Goal: Book appointment/travel/reservation

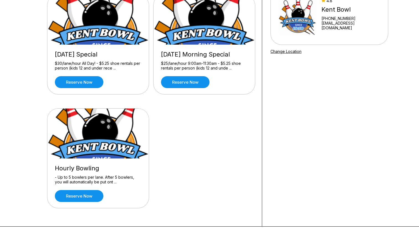
scroll to position [66, 0]
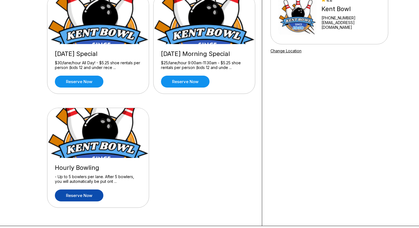
click at [78, 197] on link "Reserve now" at bounding box center [79, 196] width 49 height 12
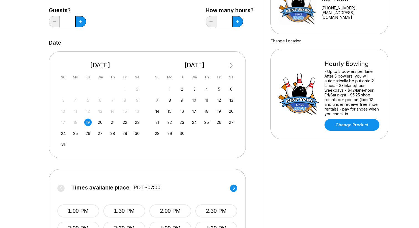
scroll to position [80, 0]
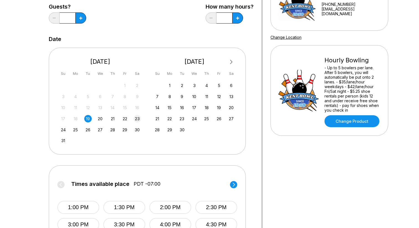
click at [134, 120] on div "17 18 19 20 21 22 23" at bounding box center [100, 118] width 83 height 8
click at [138, 118] on div "23" at bounding box center [137, 118] width 7 height 7
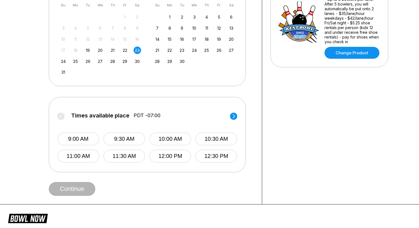
scroll to position [148, 0]
click at [172, 138] on button "10:00 AM" at bounding box center [170, 138] width 42 height 13
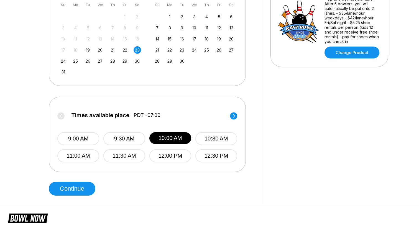
click at [229, 115] on label "Times available place PDT -07:00" at bounding box center [147, 116] width 180 height 9
click at [236, 117] on circle at bounding box center [233, 115] width 7 height 7
click at [61, 113] on circle at bounding box center [60, 115] width 7 height 7
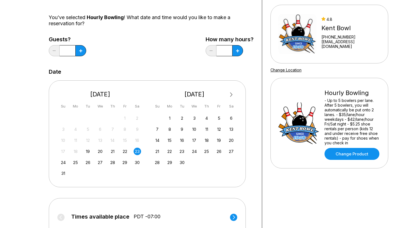
scroll to position [44, 0]
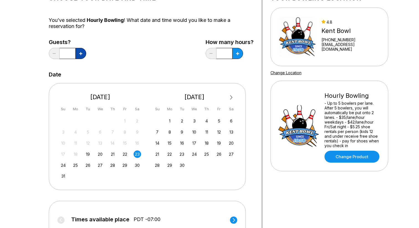
click at [75, 55] on button at bounding box center [80, 53] width 11 height 11
click at [81, 55] on icon at bounding box center [80, 53] width 3 height 3
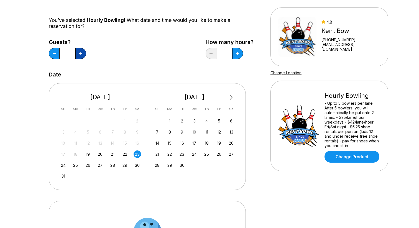
click at [81, 55] on icon at bounding box center [80, 53] width 3 height 3
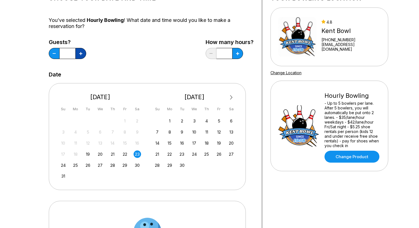
click at [81, 55] on icon at bounding box center [80, 53] width 3 height 3
type input "**"
click at [114, 65] on div "Choose your Date and time You’ve selected Hourly Bowling ! What date and time w…" at bounding box center [151, 142] width 205 height 304
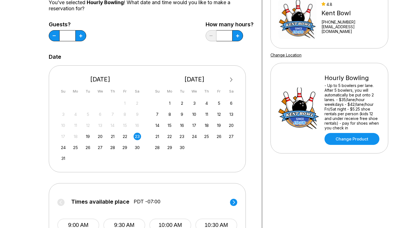
scroll to position [62, 0]
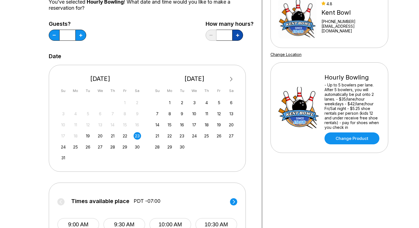
click at [86, 38] on button at bounding box center [80, 35] width 11 height 11
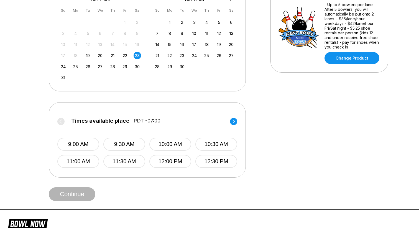
scroll to position [142, 0]
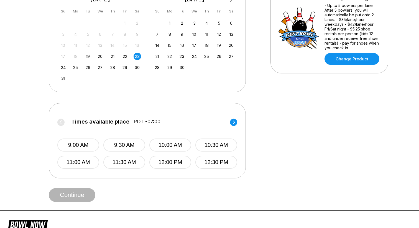
click at [227, 121] on label "Times available place PDT -07:00" at bounding box center [147, 123] width 180 height 9
click at [232, 121] on circle at bounding box center [233, 122] width 7 height 7
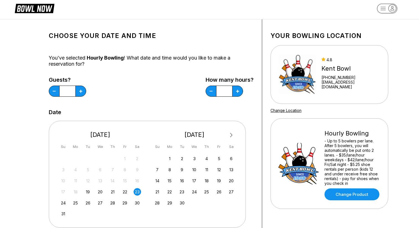
scroll to position [0, 0]
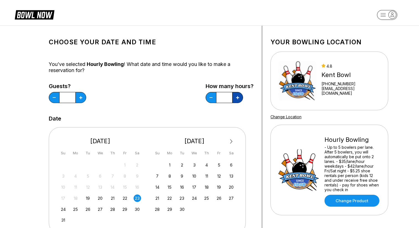
click at [86, 98] on button at bounding box center [80, 97] width 11 height 11
type input "*"
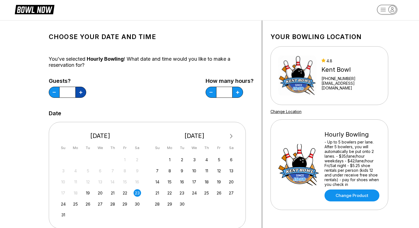
click at [85, 94] on button at bounding box center [80, 92] width 11 height 11
type input "**"
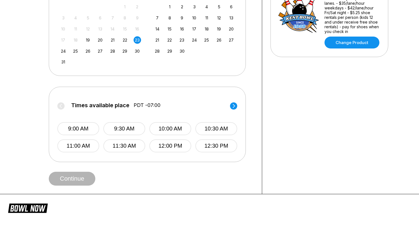
scroll to position [160, 0]
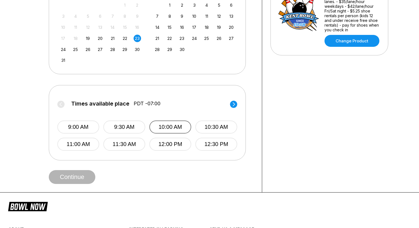
click at [171, 128] on button "10:00 AM" at bounding box center [170, 127] width 42 height 13
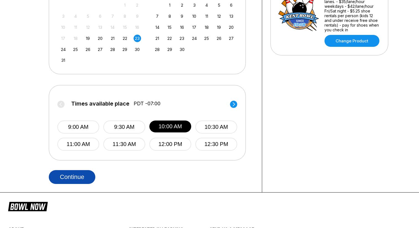
click at [71, 178] on button "Continue" at bounding box center [72, 177] width 47 height 14
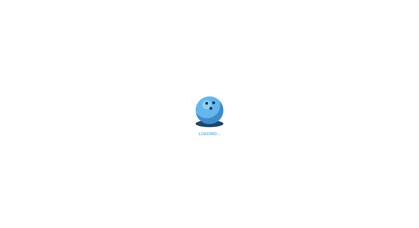
scroll to position [0, 0]
select select "**"
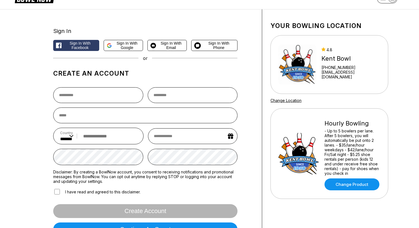
scroll to position [17, 0]
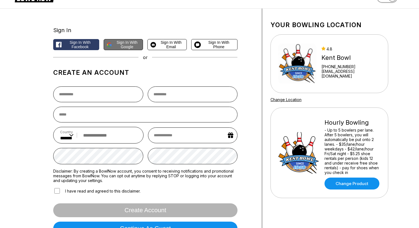
click at [130, 43] on span "Sign in with Google" at bounding box center [127, 44] width 26 height 9
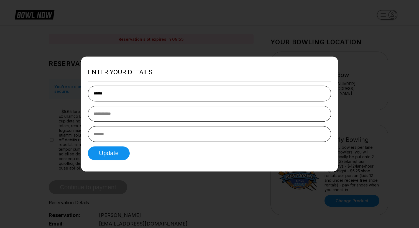
type input "******"
type input "**********"
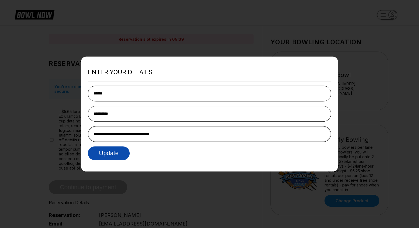
type input "**********"
click at [113, 159] on button "Update" at bounding box center [109, 153] width 42 height 14
